Goal: Transaction & Acquisition: Purchase product/service

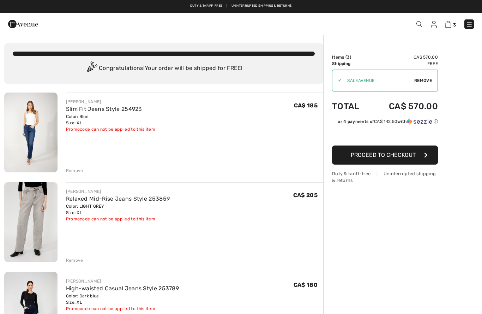
click at [44, 128] on img at bounding box center [30, 132] width 53 height 80
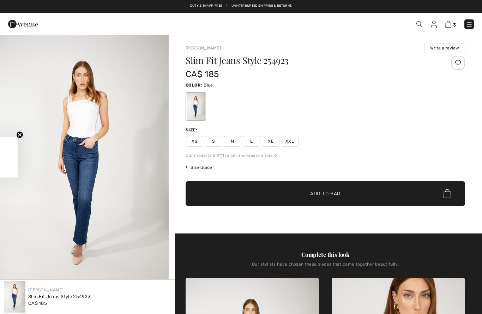
checkbox input "true"
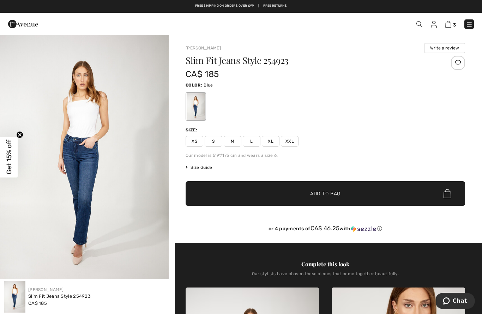
click at [86, 207] on img "1 / 4" at bounding box center [84, 161] width 169 height 253
click at [117, 222] on img "1 / 4" at bounding box center [84, 161] width 169 height 253
click at [451, 22] on img at bounding box center [448, 24] width 6 height 7
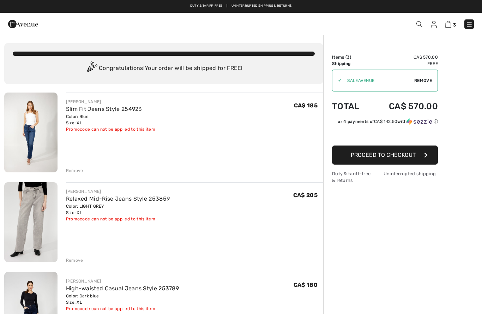
click at [28, 219] on img at bounding box center [30, 222] width 53 height 80
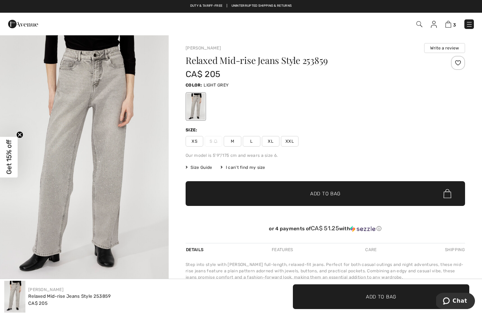
click at [102, 180] on img "1 / 4" at bounding box center [84, 161] width 169 height 253
click at [451, 26] on img at bounding box center [448, 24] width 6 height 7
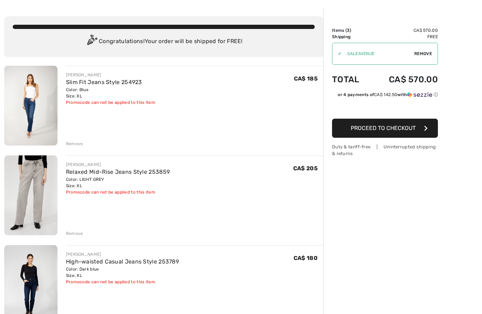
scroll to position [28, 0]
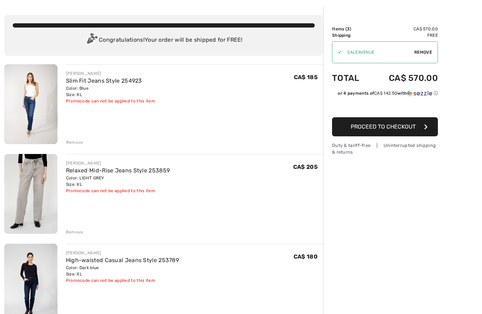
click at [30, 286] on img at bounding box center [30, 284] width 53 height 80
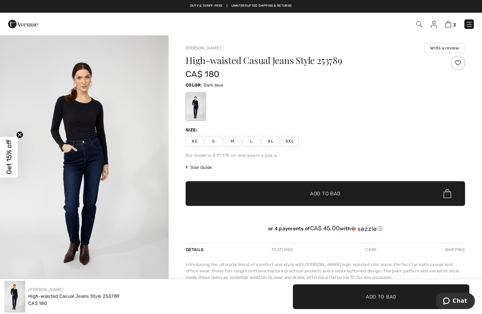
click at [108, 202] on img "1 / 4" at bounding box center [84, 161] width 169 height 253
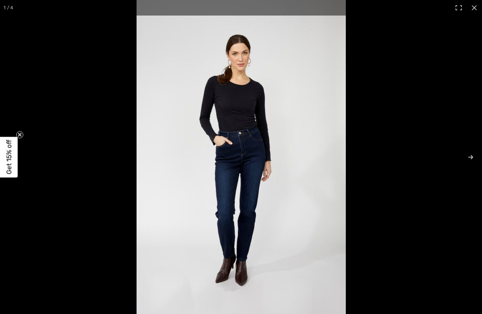
checkbox input "true"
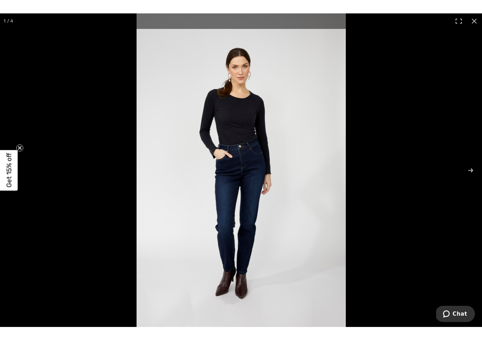
scroll to position [11, 0]
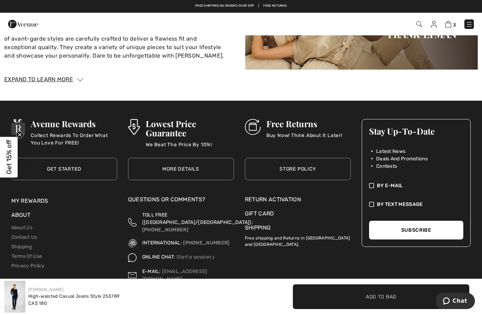
scroll to position [982, 0]
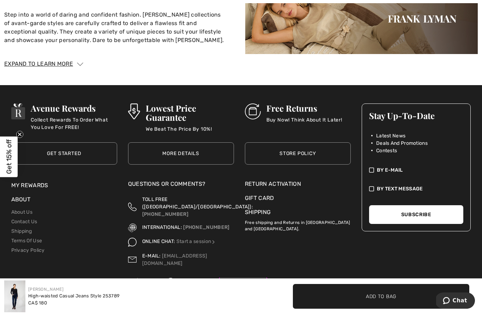
click at [175, 281] on img at bounding box center [165, 288] width 62 height 21
click at [171, 278] on img at bounding box center [165, 288] width 62 height 21
click at [403, 283] on p "#boutique1ereAvenue" at bounding box center [399, 288] width 68 height 10
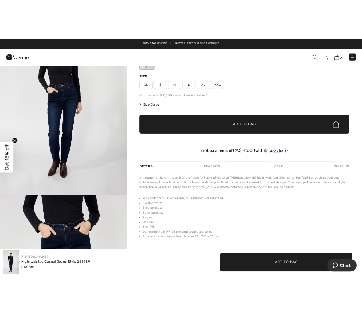
scroll to position [0, 0]
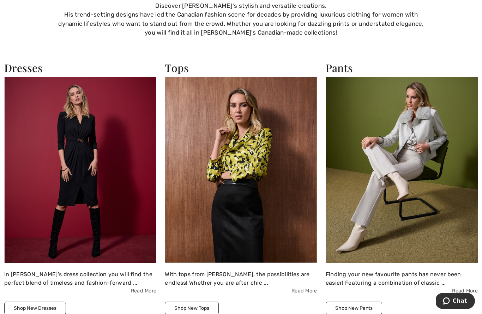
scroll to position [579, 0]
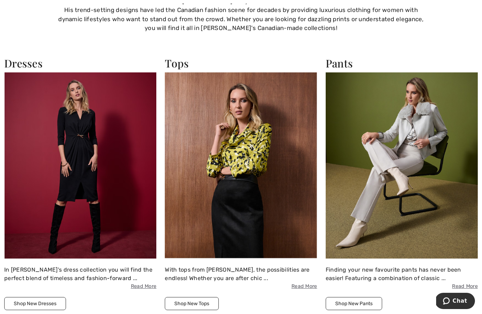
click at [209, 300] on button "Shop New Tops" at bounding box center [192, 303] width 54 height 13
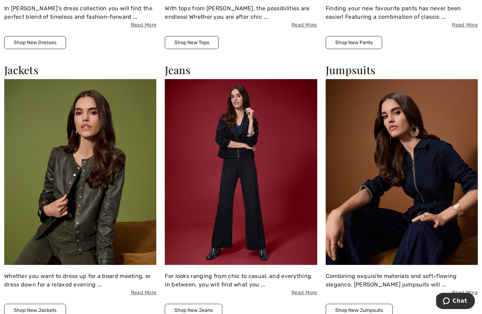
scroll to position [842, 0]
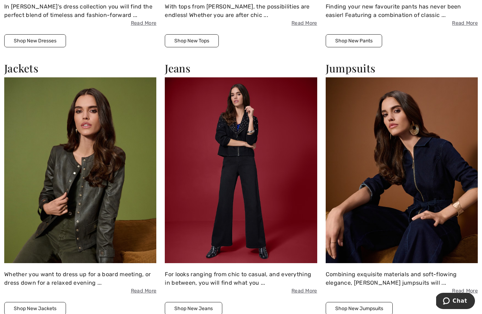
click at [211, 306] on button "Shop New Jeans" at bounding box center [194, 308] width 58 height 13
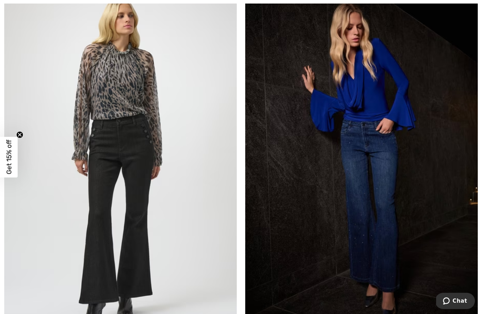
scroll to position [2474, 0]
click at [387, 251] on img at bounding box center [361, 161] width 233 height 349
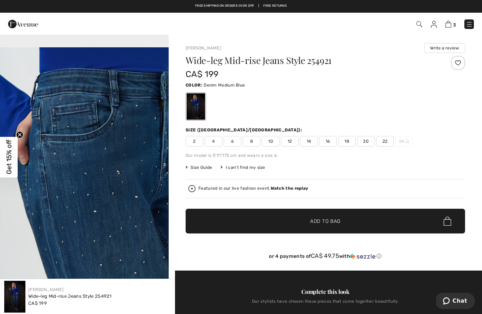
scroll to position [725, 0]
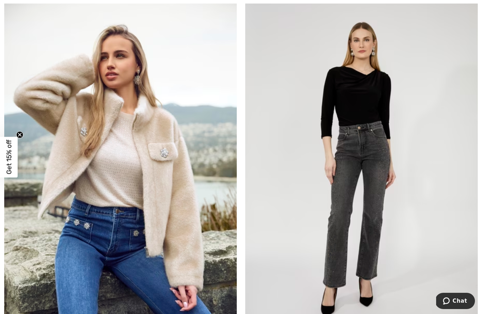
scroll to position [4049, 0]
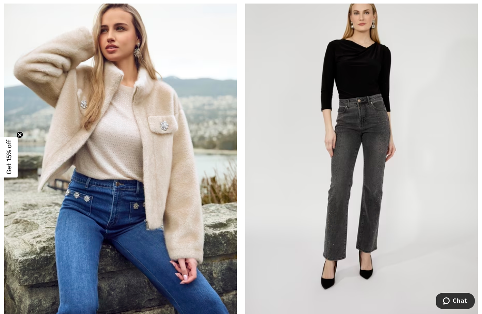
click at [363, 223] on img at bounding box center [361, 142] width 233 height 349
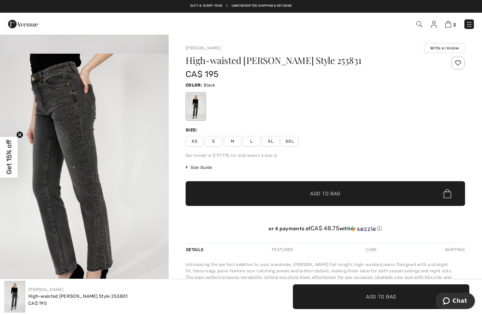
scroll to position [212, 0]
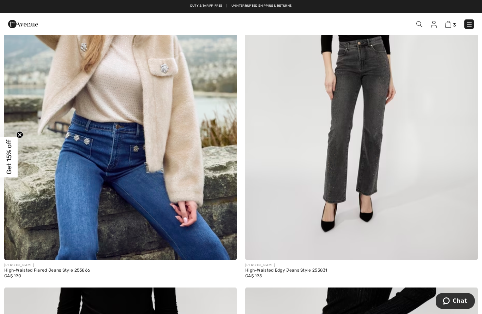
click at [76, 194] on img at bounding box center [120, 85] width 233 height 349
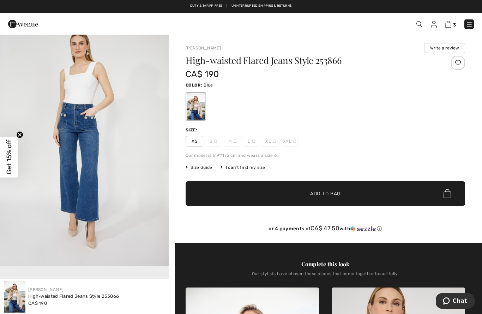
scroll to position [288, 0]
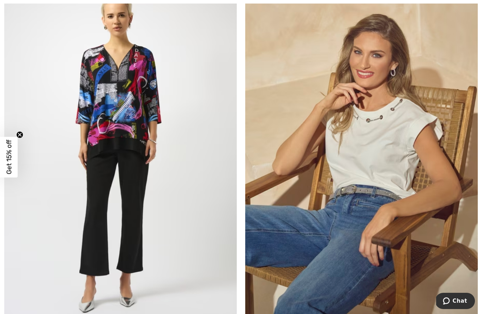
scroll to position [5974, 0]
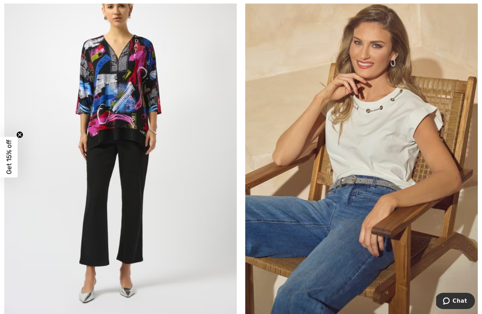
click at [348, 257] on img at bounding box center [361, 144] width 233 height 349
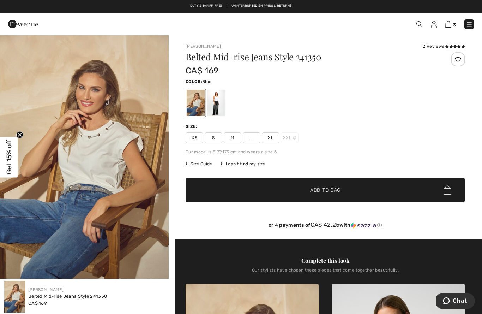
click at [120, 227] on img "1 / 5" at bounding box center [84, 161] width 169 height 253
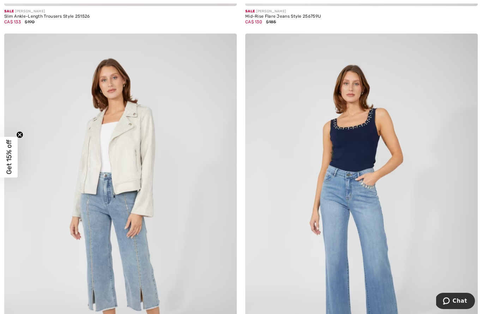
scroll to position [6771, 0]
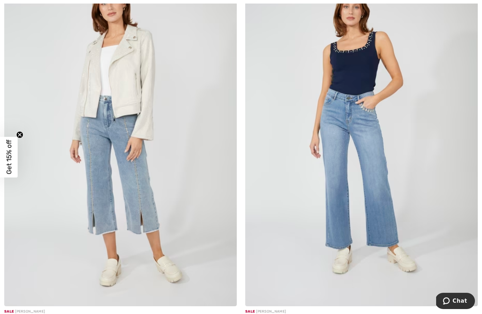
click at [368, 191] on img at bounding box center [361, 131] width 233 height 349
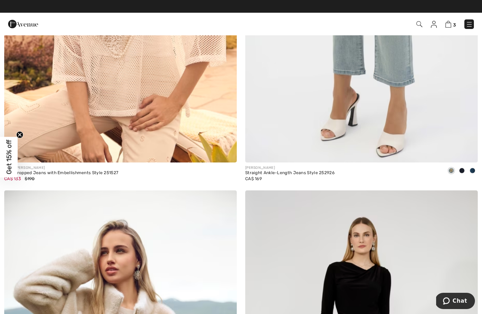
scroll to position [3730, 0]
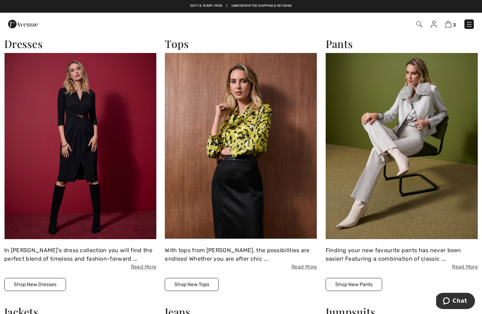
scroll to position [596, 0]
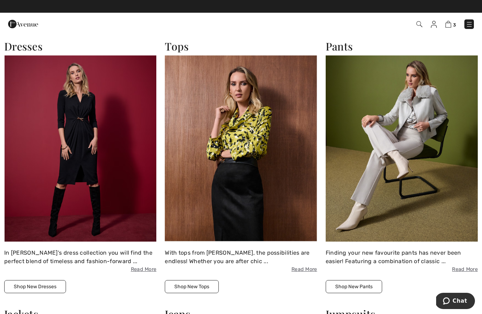
click at [252, 197] on img at bounding box center [241, 148] width 152 height 186
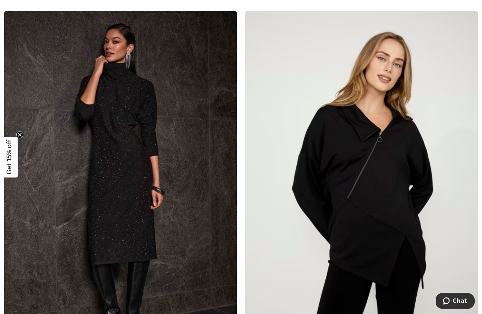
scroll to position [2003, 0]
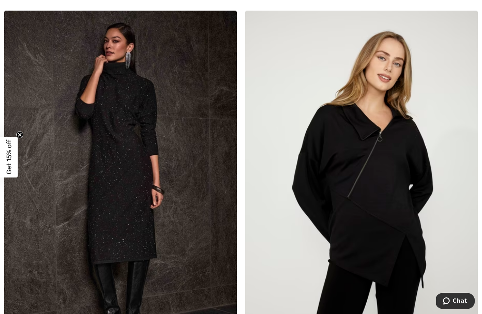
click at [372, 233] on img at bounding box center [361, 185] width 233 height 349
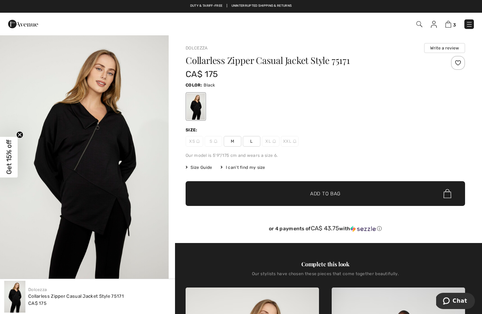
click at [80, 200] on img "1 / 4" at bounding box center [84, 161] width 169 height 253
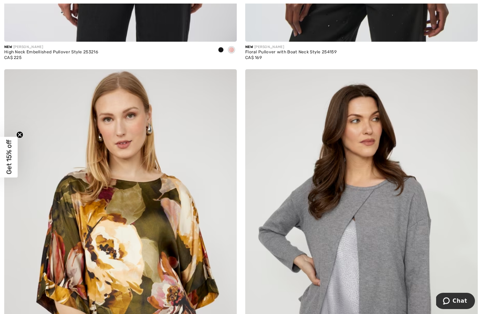
scroll to position [5592, 0]
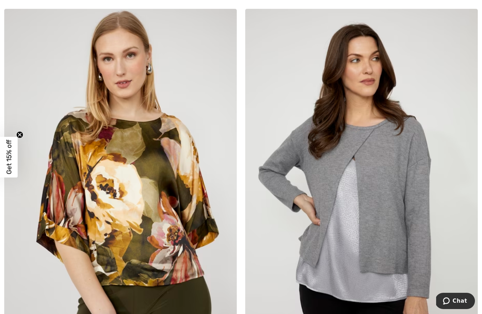
click at [379, 275] on img at bounding box center [361, 183] width 233 height 349
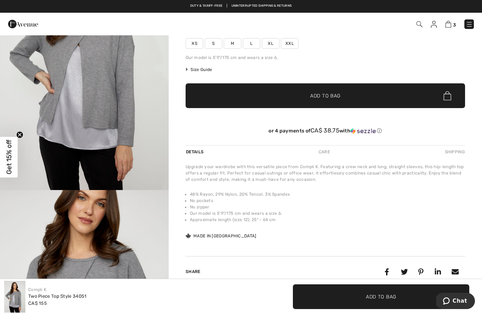
scroll to position [91, 0]
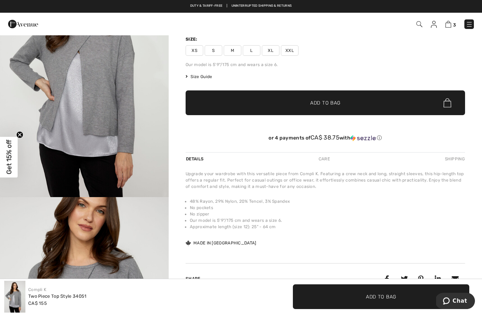
click at [120, 176] on img "1 / 4" at bounding box center [84, 70] width 169 height 253
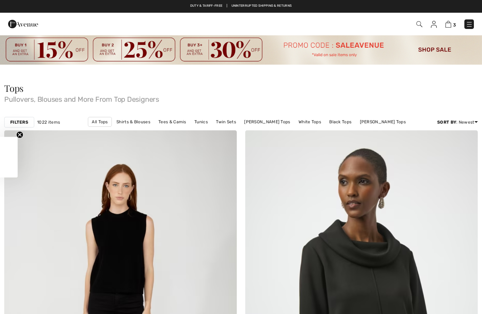
checkbox input "true"
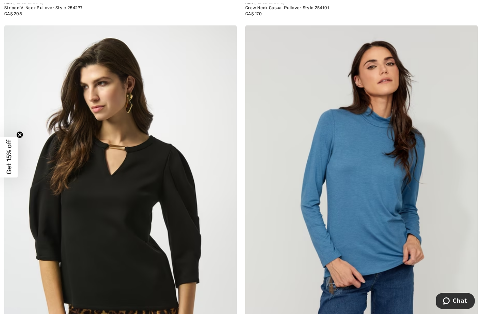
scroll to position [6351, 0]
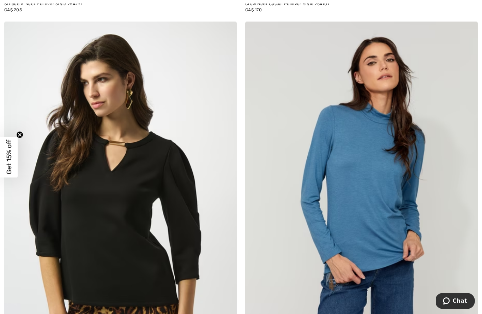
click at [373, 245] on img at bounding box center [361, 196] width 233 height 349
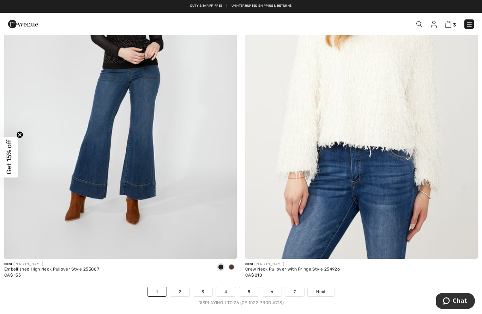
scroll to position [6735, 0]
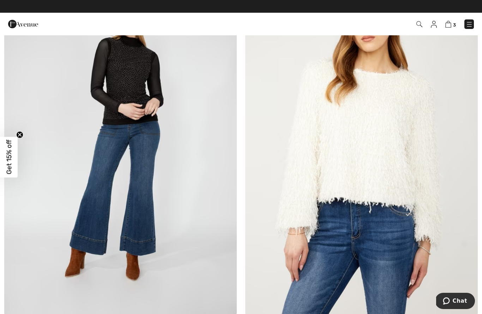
click at [361, 184] on img at bounding box center [361, 140] width 233 height 349
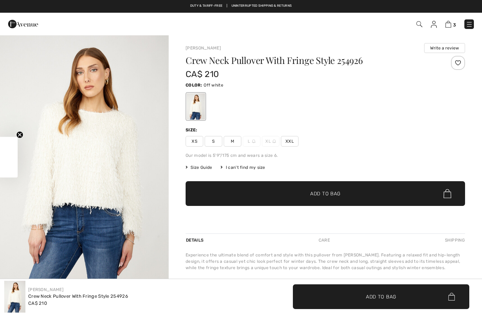
checkbox input "true"
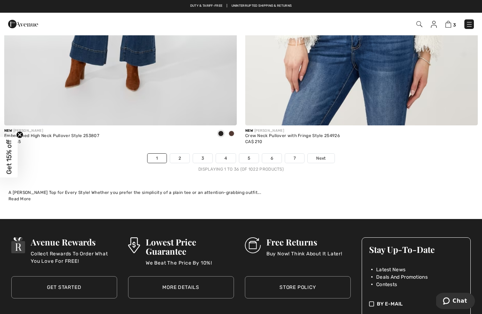
scroll to position [6913, 0]
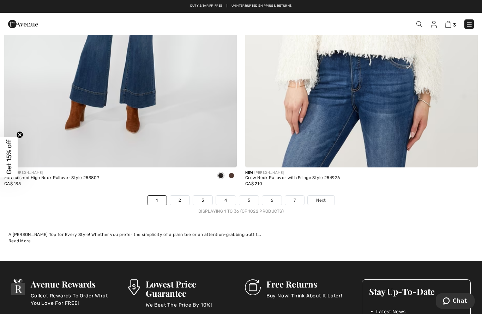
click at [177, 196] on link "2" at bounding box center [179, 200] width 19 height 9
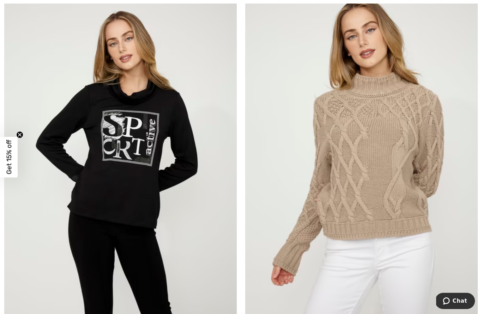
scroll to position [148, 0]
click at [384, 211] on img at bounding box center [361, 157] width 233 height 349
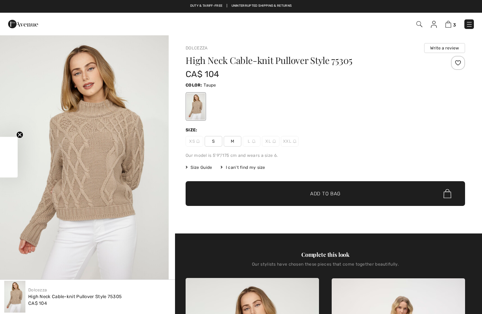
checkbox input "true"
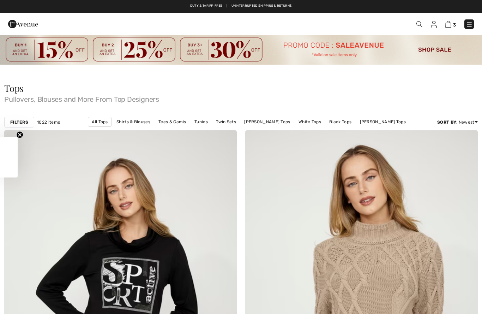
checkbox input "true"
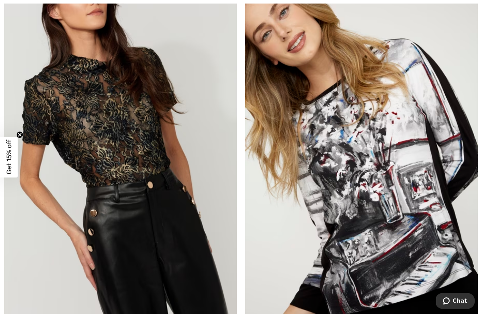
scroll to position [1277, 0]
click at [396, 209] on img at bounding box center [361, 157] width 233 height 349
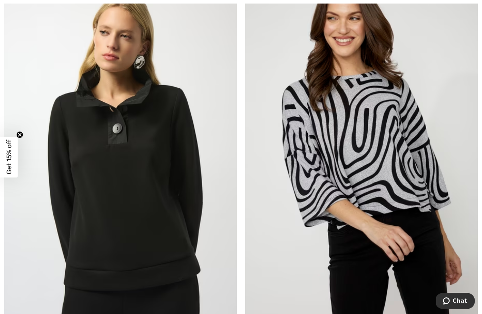
scroll to position [3298, 0]
click at [120, 208] on img at bounding box center [120, 143] width 233 height 349
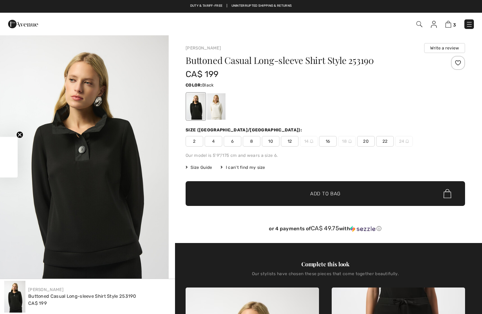
checkbox input "true"
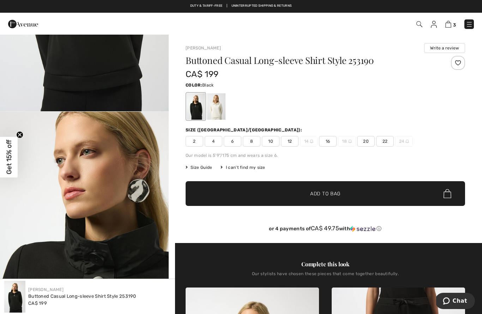
scroll to position [181, 0]
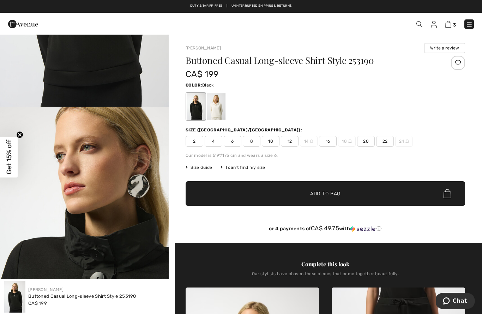
click at [129, 215] on img "2 / 7" at bounding box center [84, 233] width 169 height 253
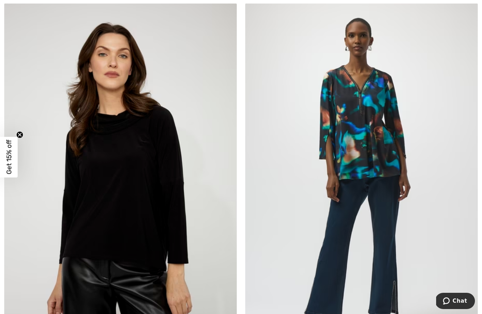
scroll to position [4364, 0]
click at [129, 206] on img at bounding box center [120, 176] width 233 height 349
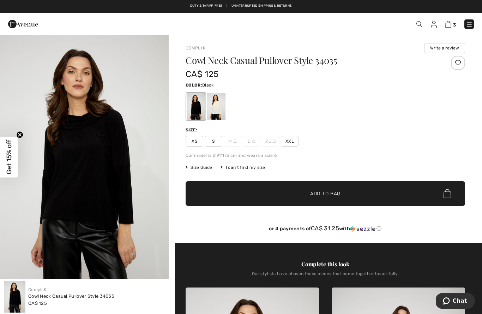
click at [134, 178] on img "1 / 4" at bounding box center [84, 161] width 169 height 253
click at [214, 109] on div at bounding box center [216, 106] width 18 height 26
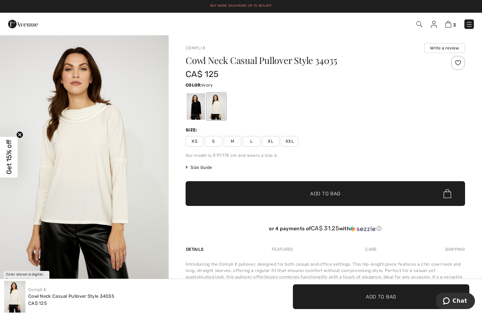
click at [147, 193] on img "1 / 1" at bounding box center [84, 161] width 169 height 253
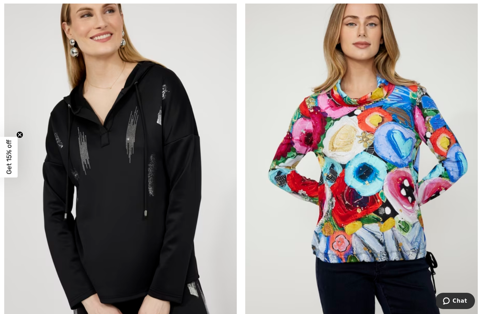
scroll to position [5193, 0]
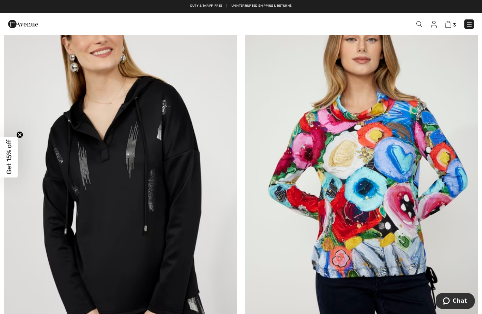
click at [396, 236] on img at bounding box center [361, 174] width 233 height 349
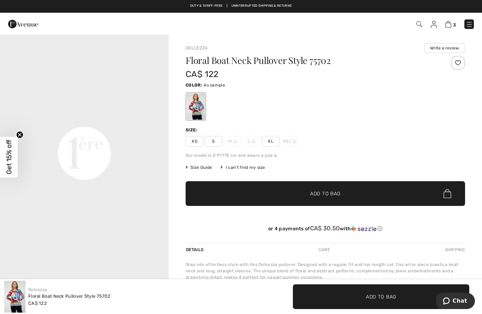
scroll to position [517, 0]
click at [125, 108] on video "Your browser does not support the video tag." at bounding box center [84, 65] width 169 height 84
click at [132, 108] on video "Your browser does not support the video tag." at bounding box center [84, 65] width 169 height 84
click at [148, 108] on video "Your browser does not support the video tag." at bounding box center [84, 65] width 169 height 84
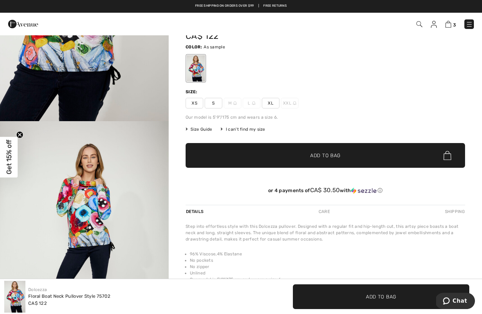
scroll to position [0, 0]
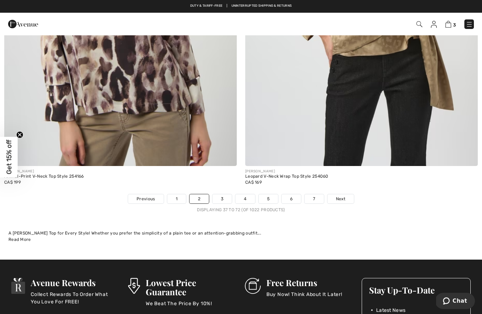
scroll to position [6913, 0]
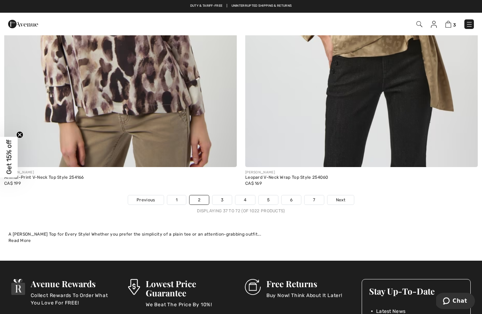
click at [224, 195] on link "3" at bounding box center [221, 199] width 19 height 9
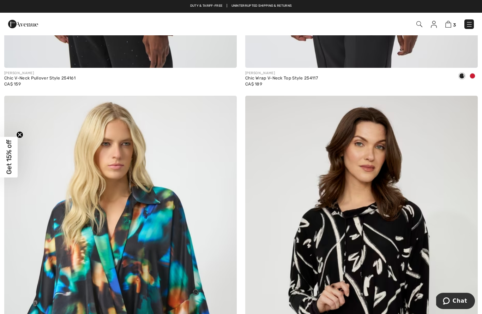
scroll to position [409, 0]
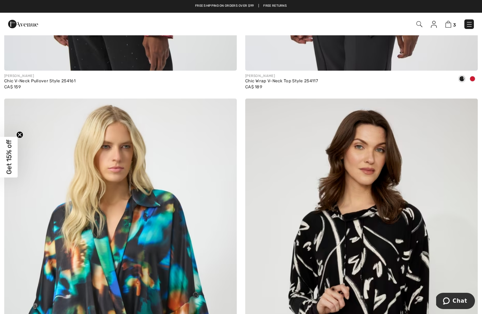
click at [375, 259] on img at bounding box center [361, 272] width 233 height 349
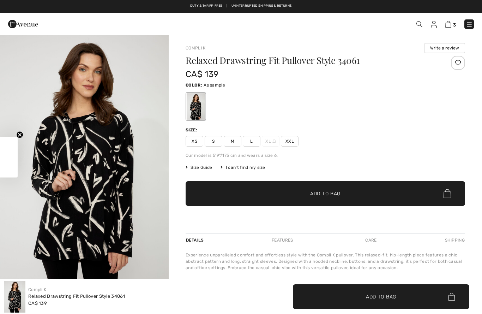
checkbox input "true"
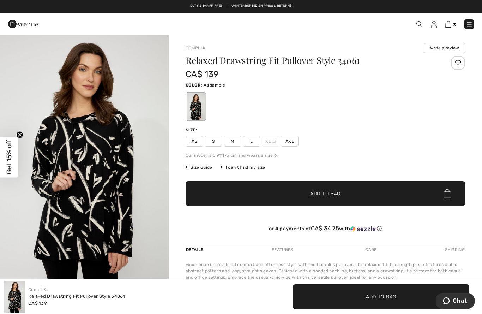
click at [118, 194] on img "1 / 4" at bounding box center [84, 161] width 169 height 253
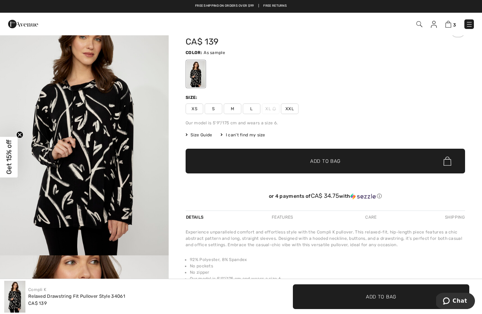
scroll to position [18, 0]
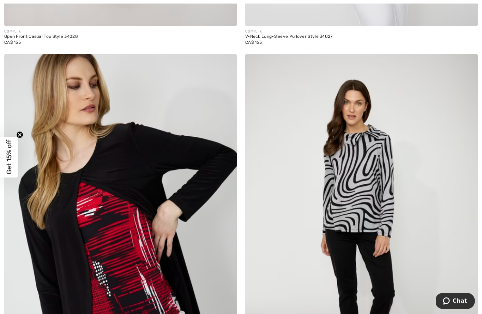
scroll to position [1618, 0]
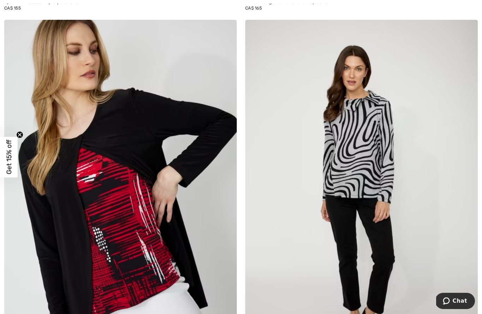
click at [360, 180] on img at bounding box center [361, 194] width 233 height 349
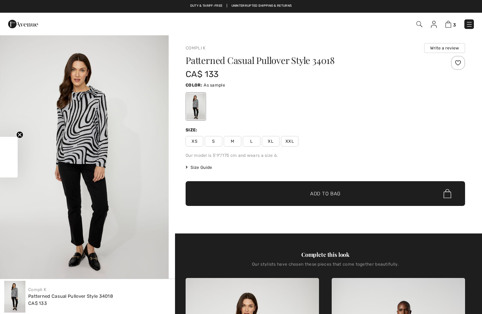
checkbox input "true"
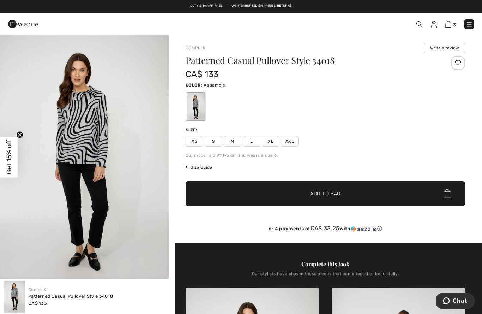
click at [124, 203] on img "1 / 4" at bounding box center [84, 161] width 169 height 253
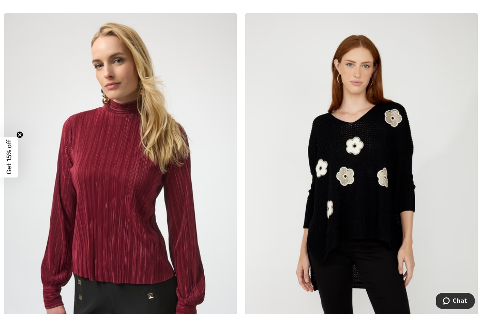
scroll to position [2887, 0]
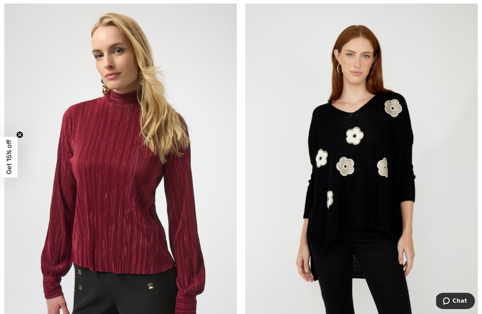
click at [178, 272] on img at bounding box center [120, 177] width 233 height 349
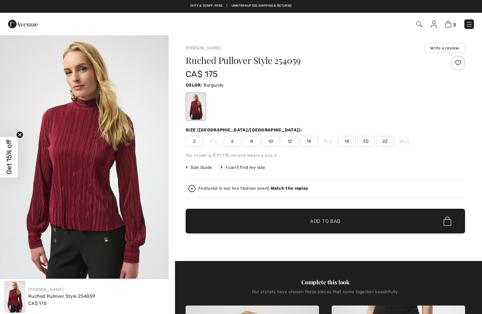
checkbox input "true"
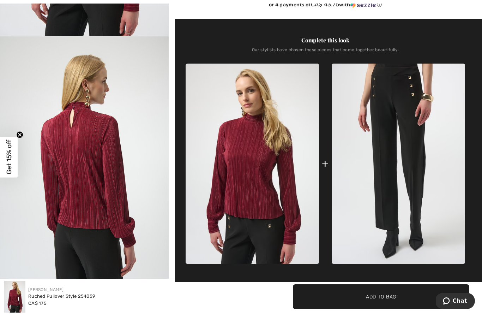
scroll to position [255, 0]
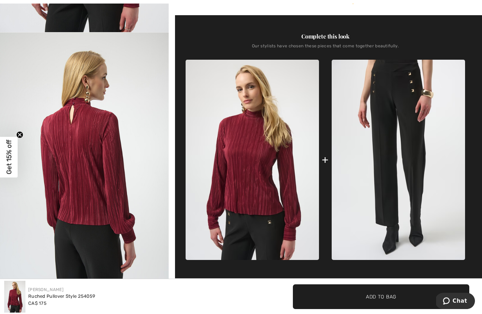
click at [128, 242] on img "2 / 4" at bounding box center [84, 158] width 169 height 253
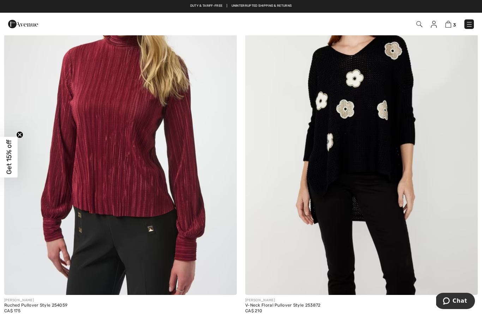
click at [364, 148] on img at bounding box center [361, 120] width 233 height 349
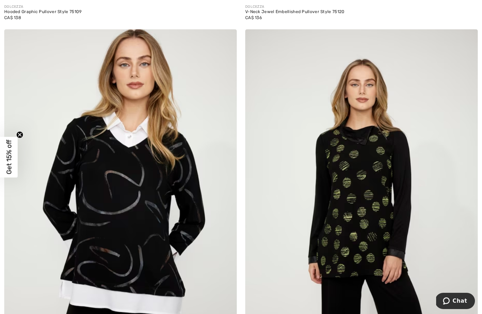
scroll to position [3943, 0]
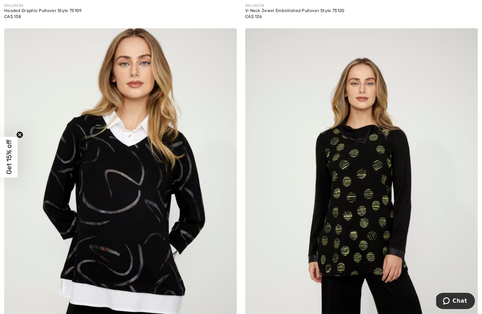
click at [381, 220] on img at bounding box center [361, 202] width 233 height 349
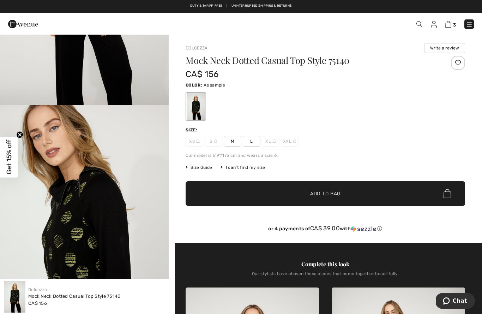
scroll to position [186, 0]
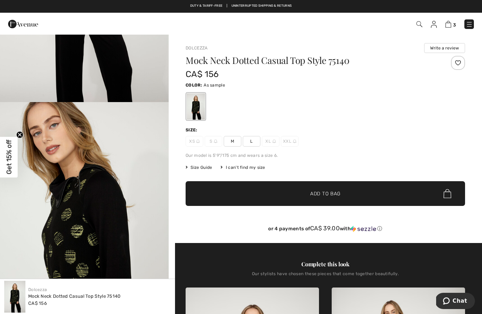
click at [130, 247] on img "2 / 4" at bounding box center [84, 228] width 169 height 253
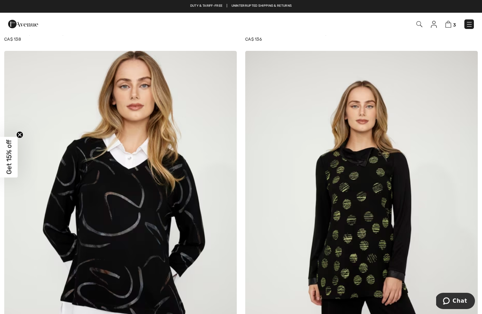
click at [138, 240] on img at bounding box center [120, 225] width 233 height 349
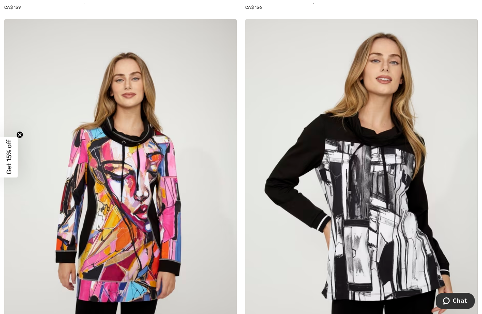
scroll to position [4348, 0]
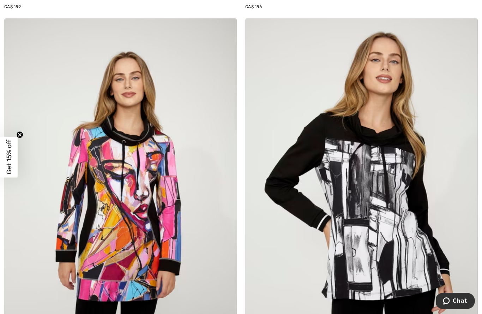
click at [382, 244] on img at bounding box center [361, 192] width 233 height 349
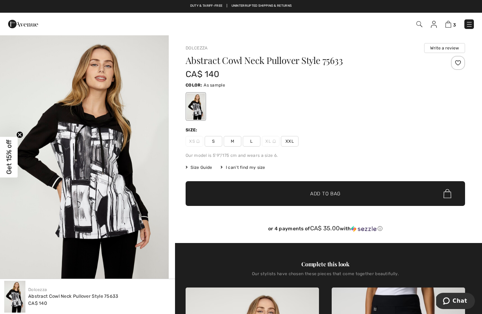
click at [102, 206] on img "1 / 5" at bounding box center [84, 161] width 169 height 253
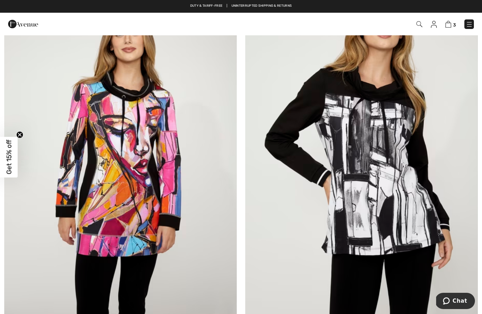
click at [148, 241] on img at bounding box center [120, 148] width 233 height 349
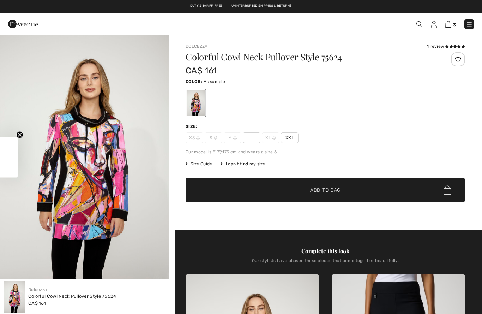
checkbox input "true"
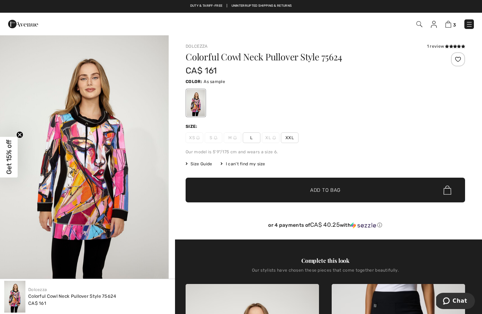
click at [137, 226] on img "1 / 5" at bounding box center [84, 161] width 169 height 253
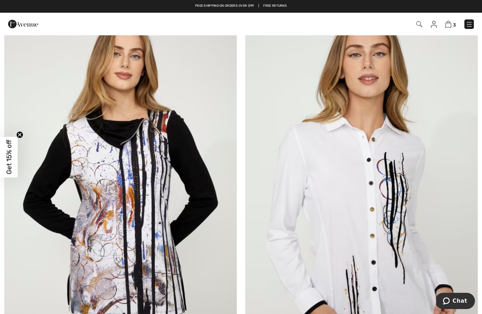
scroll to position [5218, 0]
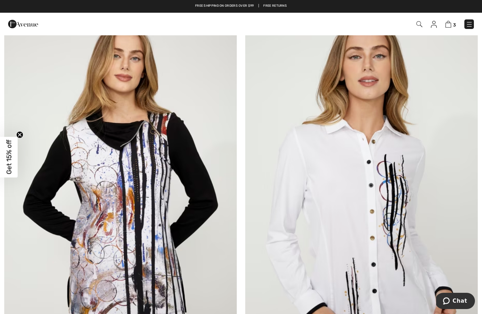
click at [169, 265] on img at bounding box center [120, 181] width 233 height 349
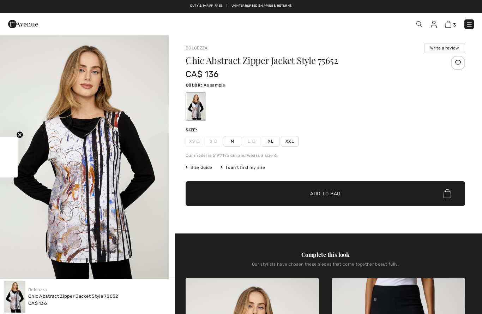
checkbox input "true"
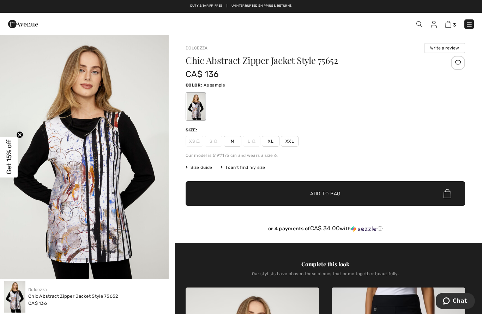
click at [102, 181] on img "1 / 5" at bounding box center [84, 161] width 169 height 253
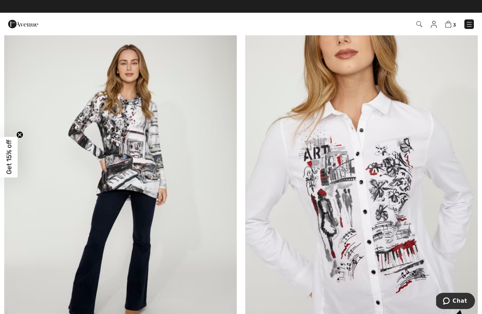
scroll to position [5988, 0]
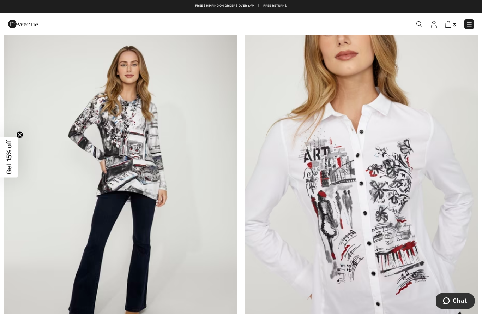
click at [144, 196] on img at bounding box center [120, 182] width 233 height 349
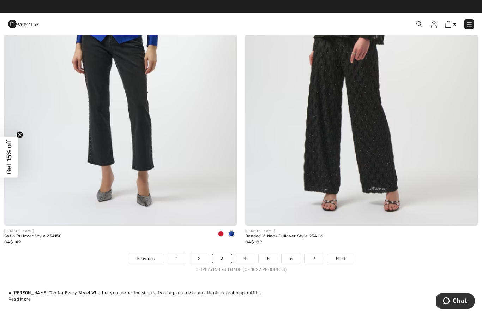
scroll to position [6822, 0]
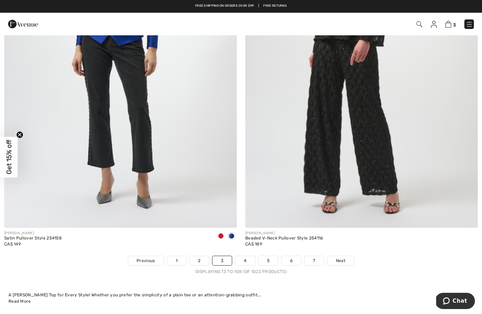
click at [249, 259] on link "4" at bounding box center [244, 260] width 19 height 9
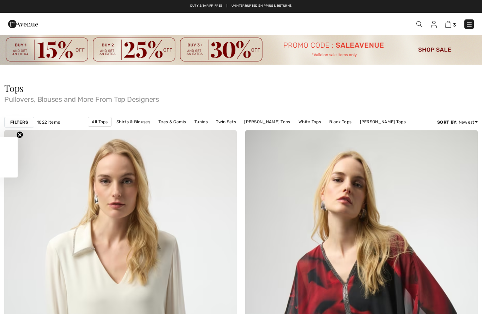
checkbox input "true"
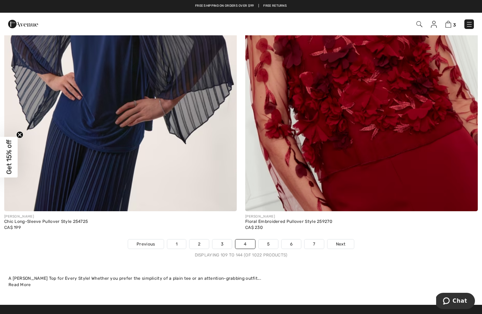
scroll to position [6867, 0]
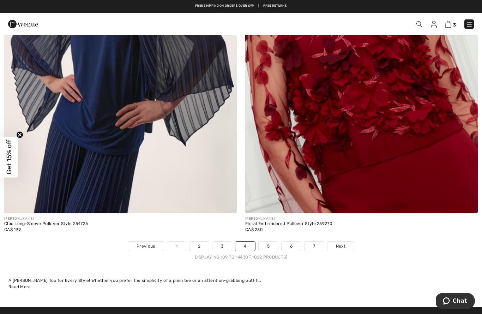
click at [268, 241] on link "5" at bounding box center [268, 245] width 19 height 9
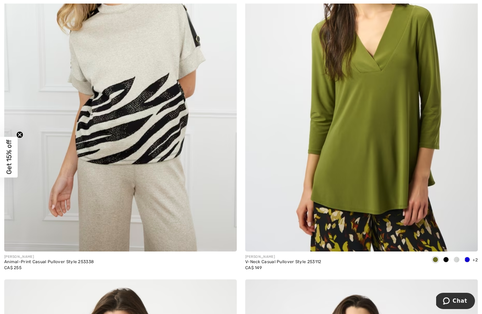
scroll to position [228, 0]
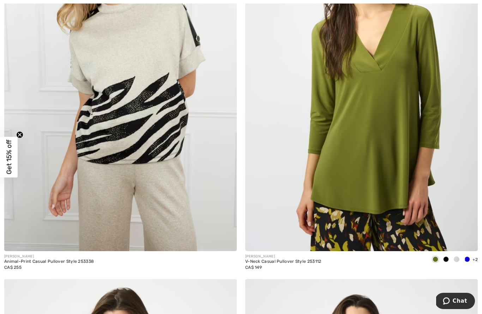
click at [367, 201] on img at bounding box center [361, 76] width 233 height 349
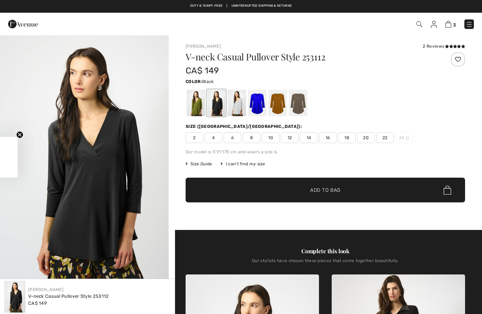
checkbox input "true"
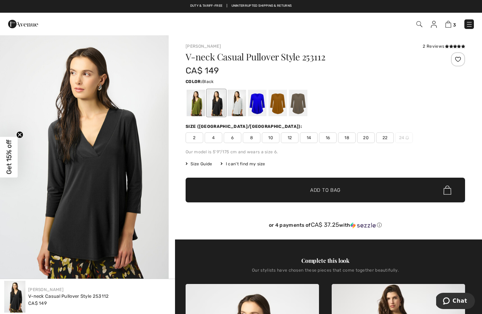
click at [217, 108] on div at bounding box center [216, 103] width 18 height 26
click at [238, 110] on div at bounding box center [237, 103] width 18 height 26
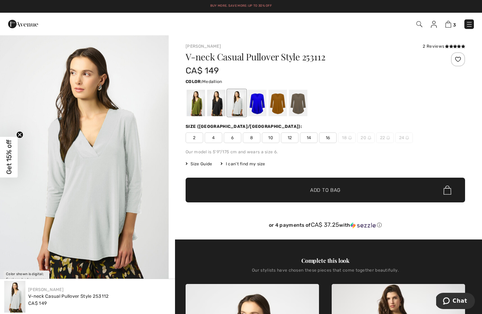
click at [279, 106] on div at bounding box center [278, 103] width 18 height 26
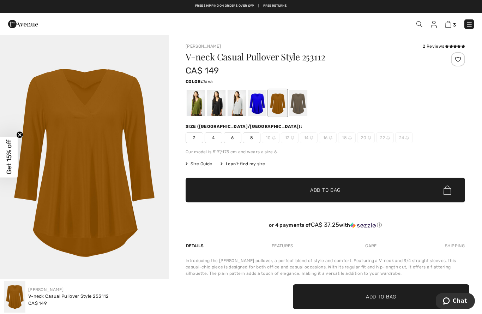
click at [301, 103] on div at bounding box center [298, 103] width 18 height 26
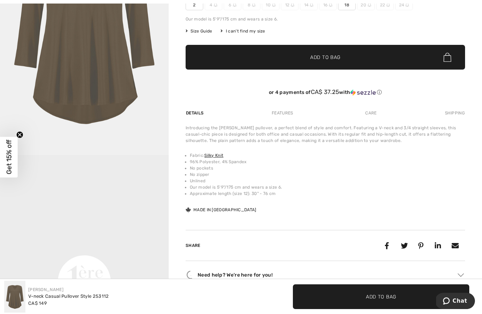
scroll to position [224, 0]
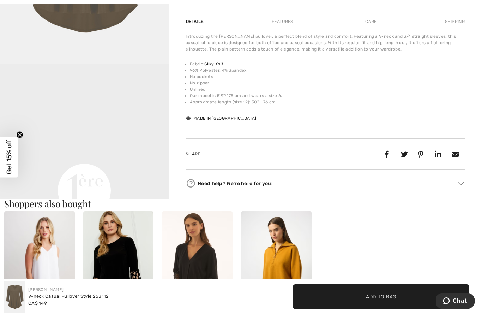
click at [121, 147] on video "Your browser does not support the video tag." at bounding box center [84, 106] width 169 height 84
click at [125, 144] on video "Your browser does not support the video tag." at bounding box center [84, 106] width 169 height 84
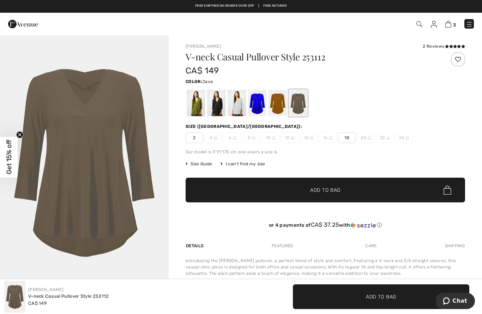
click at [323, 201] on span "✔ Added to Bag Add to Bag" at bounding box center [326, 190] width 280 height 25
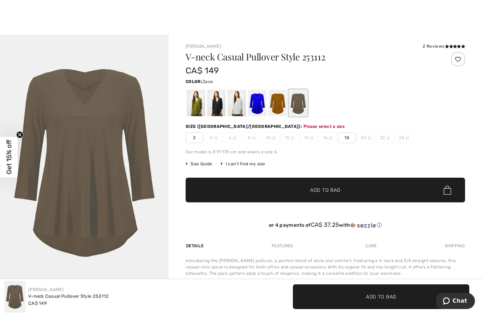
scroll to position [72, 0]
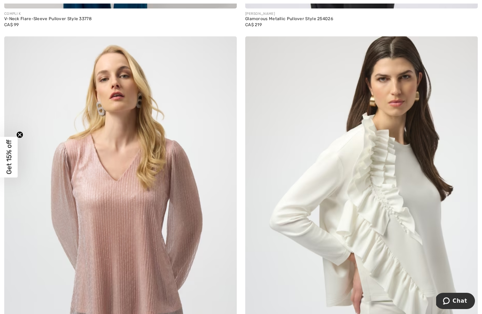
scroll to position [1602, 0]
